Goal: Task Accomplishment & Management: Use online tool/utility

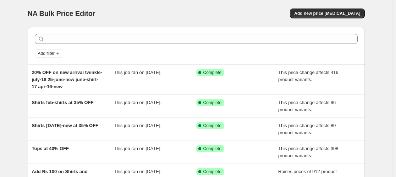
click at [314, 8] on div "NA Bulk Price Editor. This page is ready NA Bulk Price Editor Add new price [ME…" at bounding box center [196, 13] width 337 height 27
click at [319, 12] on span "Add new price [MEDICAL_DATA]" at bounding box center [327, 14] width 66 height 6
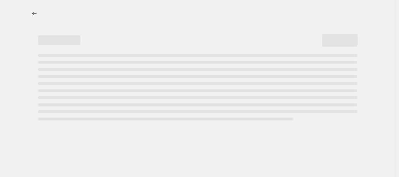
select select "percentage"
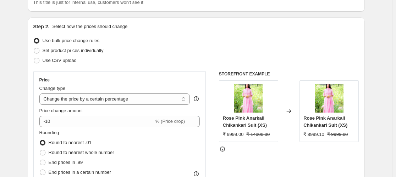
scroll to position [118, 0]
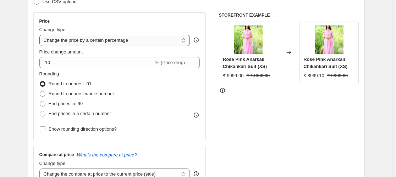
click at [53, 41] on select "Change the price to a certain amount Change the price by a certain amount Chang…" at bounding box center [114, 40] width 151 height 11
click at [178, 139] on div "Price Change type Change the price to a certain amount Change the price by a ce…" at bounding box center [119, 76] width 173 height 128
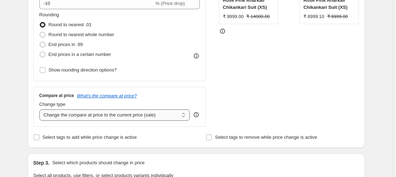
click at [168, 117] on select "Change the compare at price to the current price (sale) Change the compare at p…" at bounding box center [114, 115] width 151 height 11
select select "no_change"
click at [41, 110] on select "Change the compare at price to the current price (sale) Change the compare at p…" at bounding box center [114, 115] width 151 height 11
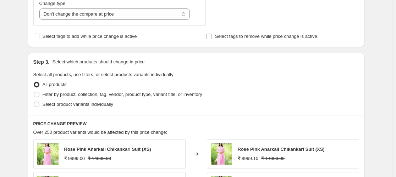
scroll to position [295, 0]
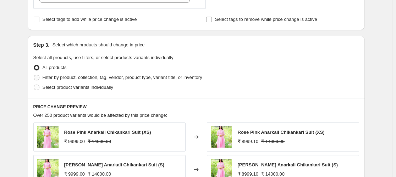
click at [159, 78] on span "Filter by product, collection, tag, vendor, product type, variant title, or inv…" at bounding box center [123, 77] width 160 height 5
click at [34, 75] on input "Filter by product, collection, tag, vendor, product type, variant title, or inv…" at bounding box center [34, 75] width 0 height 0
radio input "true"
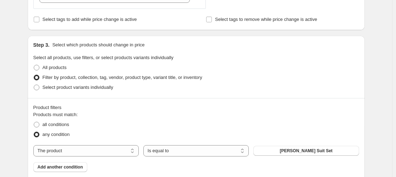
scroll to position [355, 0]
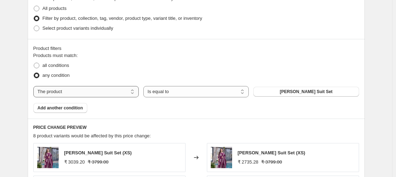
click at [128, 96] on select "The product The product's collection The product's tag The product's vendor The…" at bounding box center [85, 91] width 105 height 11
click at [221, 60] on fieldset "Products must match: all conditions any condition" at bounding box center [196, 66] width 326 height 28
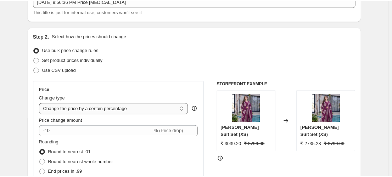
scroll to position [59, 0]
